Goal: Task Accomplishment & Management: Manage account settings

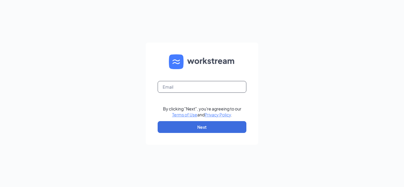
click at [180, 87] on input "text" at bounding box center [202, 87] width 89 height 12
type input "westborough@redheattavern.com"
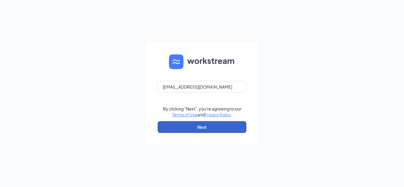
click at [180, 127] on button "Next" at bounding box center [202, 127] width 89 height 12
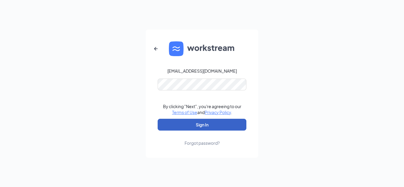
click at [189, 124] on button "Sign In" at bounding box center [202, 125] width 89 height 12
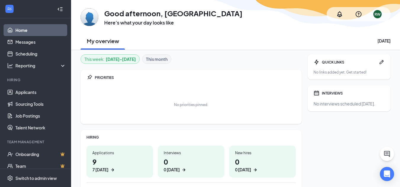
click at [119, 167] on div "7 today" at bounding box center [119, 170] width 55 height 6
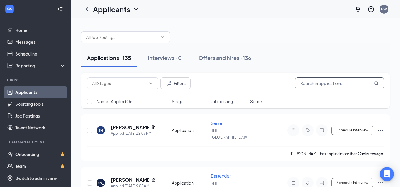
click at [318, 84] on input "text" at bounding box center [339, 83] width 89 height 12
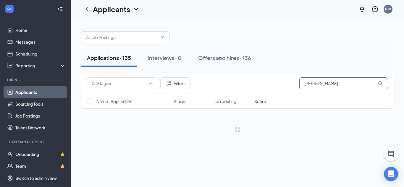
type input "[PERSON_NAME]"
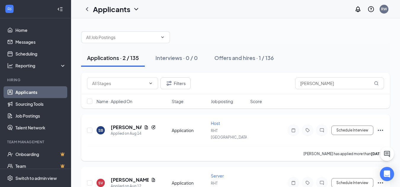
click at [382, 127] on icon "Ellipses" at bounding box center [380, 130] width 7 height 7
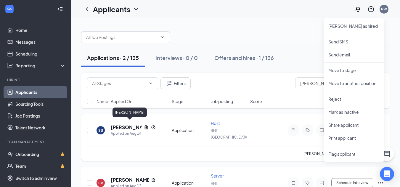
click at [137, 124] on h5 "[PERSON_NAME]" at bounding box center [126, 127] width 31 height 7
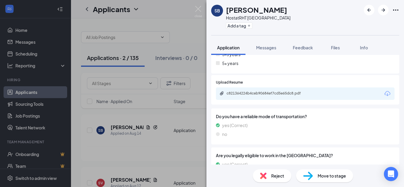
scroll to position [355, 0]
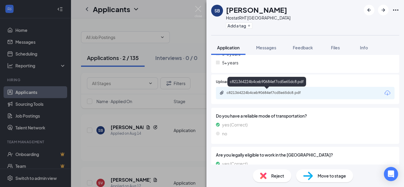
click at [290, 92] on div "c821364224b4ceb90684ef7cd5e65dc8.pdf" at bounding box center [268, 93] width 83 height 5
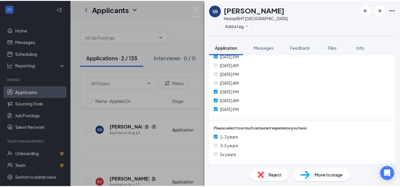
scroll to position [266, 0]
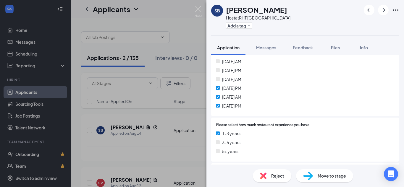
click at [191, 15] on div "SB [PERSON_NAME] Host at [GEOGRAPHIC_DATA] Add a tag Application Messages Feedb…" at bounding box center [202, 93] width 404 height 187
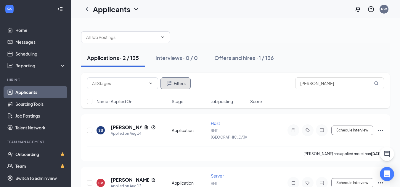
click at [174, 82] on button "Filters" at bounding box center [175, 83] width 30 height 12
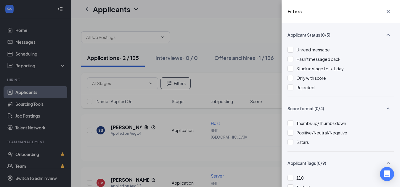
click at [180, 85] on div "Filters Applicant Status (0/5) Unread message Hasn't messaged back Stuck in sta…" at bounding box center [200, 93] width 400 height 187
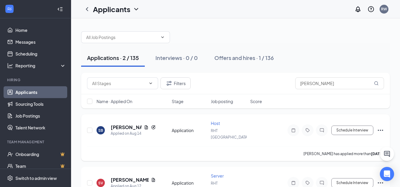
click at [380, 127] on icon "Ellipses" at bounding box center [380, 130] width 7 height 7
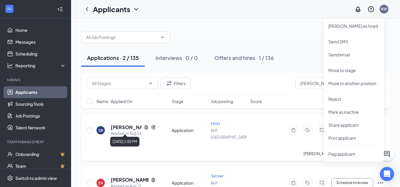
click at [135, 124] on h5 "[PERSON_NAME]" at bounding box center [126, 127] width 31 height 7
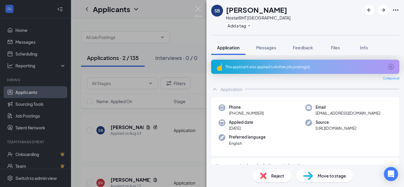
click at [180, 118] on div "SB [PERSON_NAME] Host at [GEOGRAPHIC_DATA] Add a tag Application Messages Feedb…" at bounding box center [202, 93] width 404 height 187
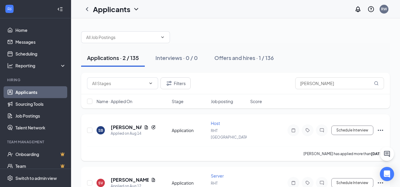
click at [378, 130] on icon "Ellipses" at bounding box center [379, 130] width 5 height 1
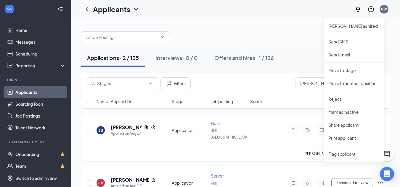
click at [247, 126] on div "SB [PERSON_NAME] Applied on [DATE] Application Host RHT Westborough Schedule In…" at bounding box center [235, 133] width 297 height 26
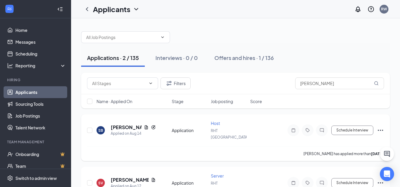
click at [379, 128] on icon "Ellipses" at bounding box center [380, 130] width 7 height 7
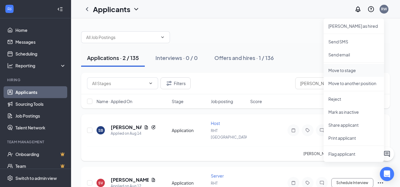
click at [343, 71] on p "Move to stage" at bounding box center [353, 70] width 51 height 6
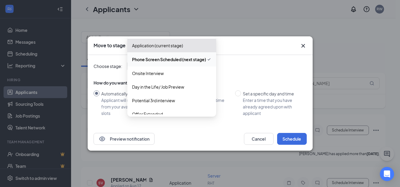
click at [206, 70] on div "Phone Screen Scheduled (next stage) 3459850 3459842 3459851 Application (curren…" at bounding box center [171, 66] width 89 height 11
click at [172, 75] on span "Onsite Interview" at bounding box center [171, 73] width 79 height 7
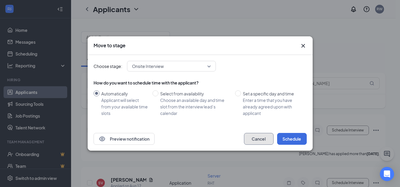
click at [256, 142] on button "Cancel" at bounding box center [259, 139] width 30 height 12
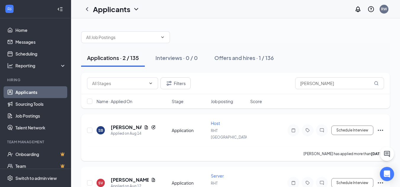
click at [379, 127] on icon "Ellipses" at bounding box center [380, 130] width 7 height 7
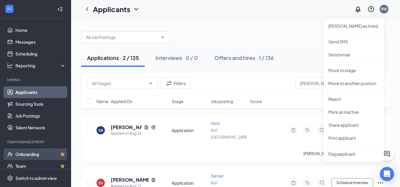
click at [28, 154] on link "Onboarding" at bounding box center [40, 154] width 51 height 12
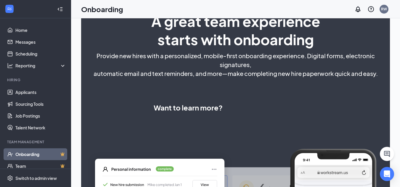
select select "US"
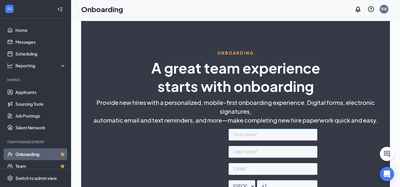
click at [249, 134] on input "text" at bounding box center [272, 135] width 89 height 12
type input "[PERSON_NAME]"
click at [246, 153] on input "text" at bounding box center [272, 152] width 89 height 12
type input "Basta"
click at [244, 167] on input "email" at bounding box center [272, 169] width 89 height 12
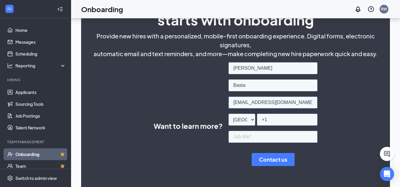
scroll to position [89, 0]
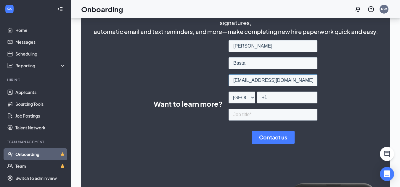
type input "[EMAIL_ADDRESS][DOMAIN_NAME]"
click at [276, 99] on input "+1" at bounding box center [287, 98] width 60 height 12
type input "[PHONE_NUMBER]"
click at [268, 116] on input "text" at bounding box center [272, 115] width 89 height 12
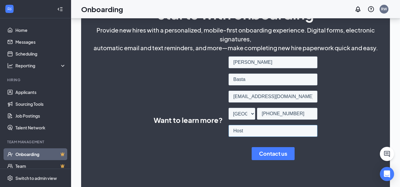
scroll to position [59, 0]
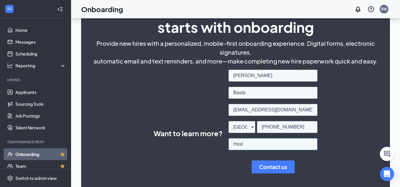
type input "Host"
click at [278, 168] on input "Contact us" at bounding box center [272, 167] width 43 height 13
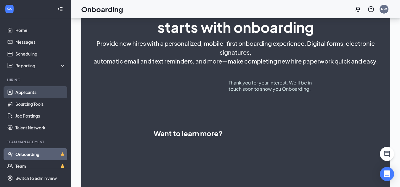
click at [29, 91] on link "Applicants" at bounding box center [40, 92] width 51 height 12
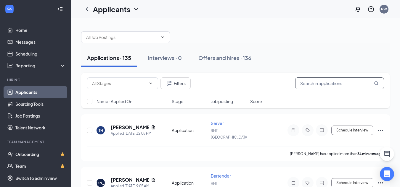
click at [303, 83] on input "text" at bounding box center [339, 83] width 89 height 12
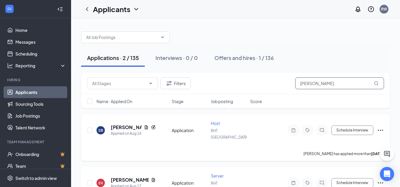
type input "[PERSON_NAME]"
click at [382, 128] on icon "Ellipses" at bounding box center [380, 130] width 7 height 7
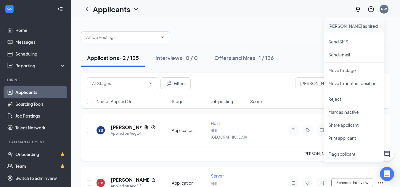
click at [348, 27] on p "[PERSON_NAME] as hired" at bounding box center [353, 26] width 51 height 6
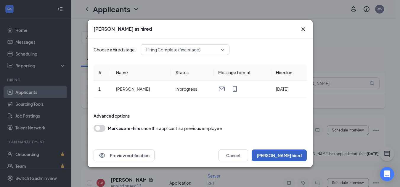
click at [293, 156] on button "[PERSON_NAME] hired" at bounding box center [278, 156] width 55 height 12
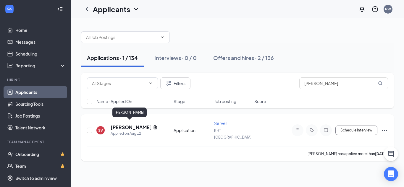
click at [120, 124] on h5 "[PERSON_NAME]" at bounding box center [131, 127] width 40 height 7
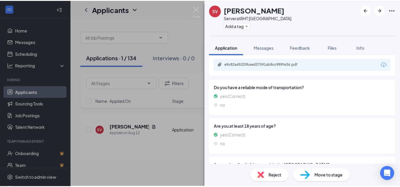
scroll to position [355, 0]
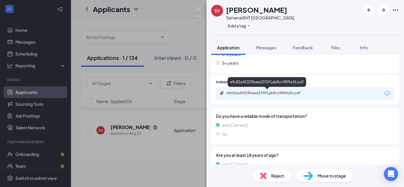
click at [255, 96] on div "e9c82a45329baed37591ab8cc989fe36.pdf" at bounding box center [267, 94] width 96 height 6
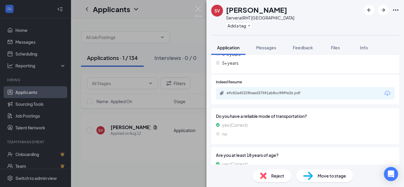
click at [185, 129] on div "SV [PERSON_NAME] Server at [GEOGRAPHIC_DATA] Add a tag Application Messages Fee…" at bounding box center [202, 93] width 404 height 187
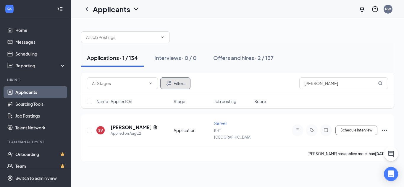
click at [172, 85] on icon "Filter" at bounding box center [168, 83] width 7 height 7
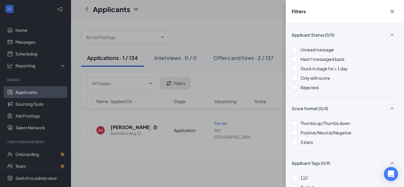
click at [172, 85] on div "Filters Applicant Status (0/5) Unread message Hasn't messaged back Stuck in sta…" at bounding box center [202, 93] width 404 height 187
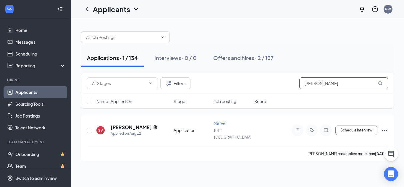
click at [356, 85] on input "[PERSON_NAME]" at bounding box center [343, 83] width 89 height 12
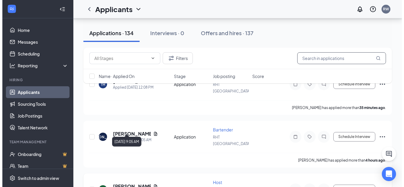
scroll to position [59, 0]
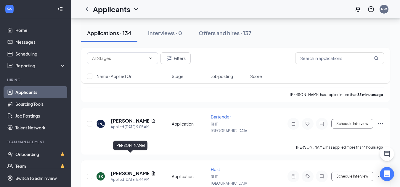
click at [132, 170] on h5 "[PERSON_NAME]" at bounding box center [130, 173] width 38 height 7
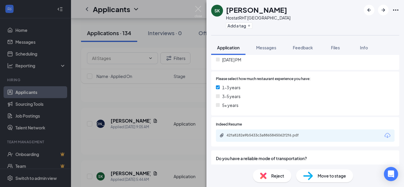
scroll to position [325, 0]
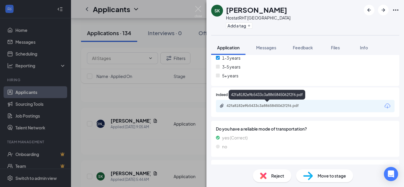
click at [260, 105] on div "42fa8182e9b5433c3a8865845062f2f6.pdf" at bounding box center [268, 106] width 83 height 5
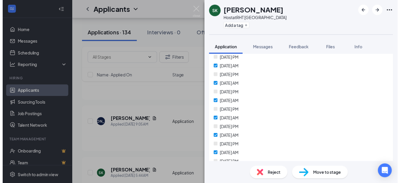
scroll to position [177, 0]
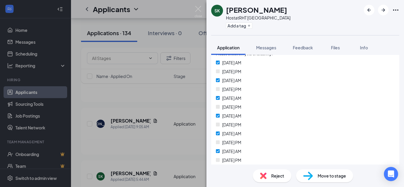
click at [189, 141] on div "SK [PERSON_NAME] Host at [GEOGRAPHIC_DATA] Add a tag Application Messages Feedb…" at bounding box center [202, 93] width 404 height 187
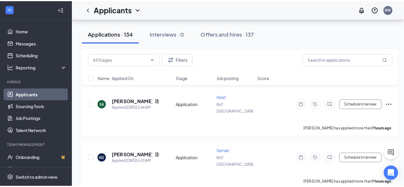
scroll to position [148, 0]
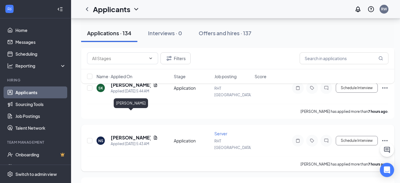
click at [131, 134] on h5 "[PERSON_NAME]" at bounding box center [131, 137] width 40 height 7
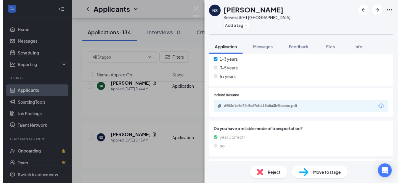
scroll to position [325, 0]
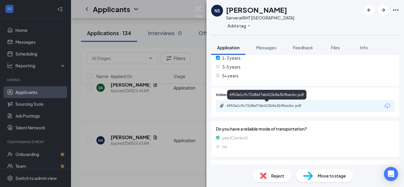
click at [245, 104] on div "6953e1c9c72d8af7eb415b8a3b9becbc.pdf" at bounding box center [268, 106] width 83 height 5
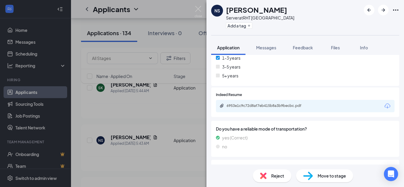
click at [186, 104] on div "NS [PERSON_NAME] Server at [GEOGRAPHIC_DATA] Add a tag Application Messages Fee…" at bounding box center [202, 93] width 404 height 187
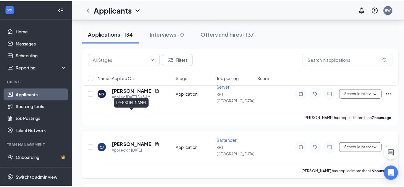
scroll to position [207, 0]
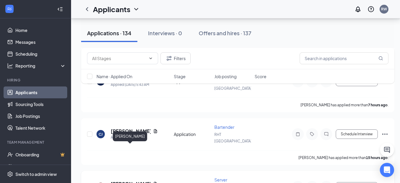
click at [128, 180] on h5 "[PERSON_NAME]" at bounding box center [131, 183] width 40 height 7
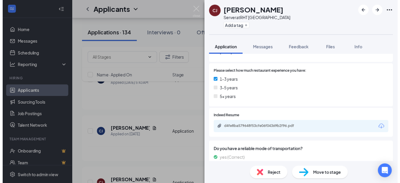
scroll to position [355, 0]
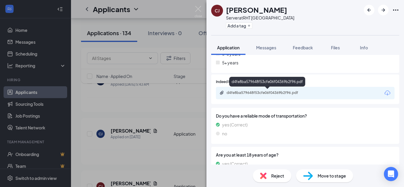
click at [245, 94] on div "d4fe8ba579648f53cfe06f04369b2f96.pdf" at bounding box center [268, 93] width 83 height 5
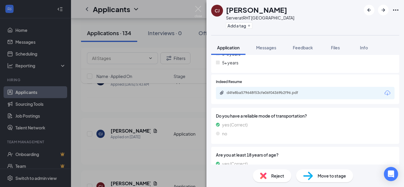
click at [154, 124] on div "[PERSON_NAME] [PERSON_NAME] Server at [GEOGRAPHIC_DATA] Add a tag Application M…" at bounding box center [202, 93] width 404 height 187
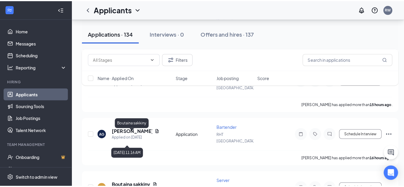
scroll to position [325, 0]
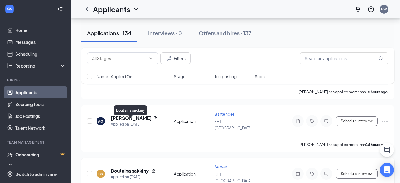
click at [135, 167] on h5 "Boutaina sakkiny" at bounding box center [130, 170] width 38 height 7
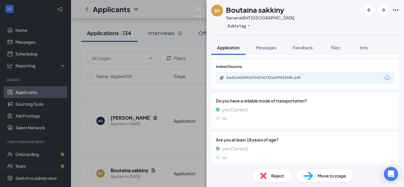
scroll to position [355, 0]
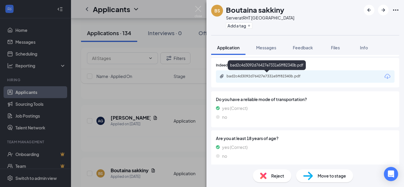
click at [237, 77] on div "bad2c4d3092d76427e7331e5ff82340b.pdf" at bounding box center [268, 76] width 83 height 5
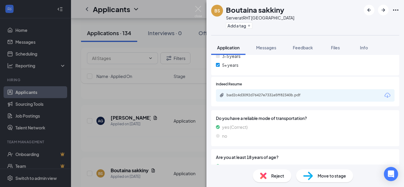
scroll to position [338, 0]
